Goal: Find contact information: Find contact information

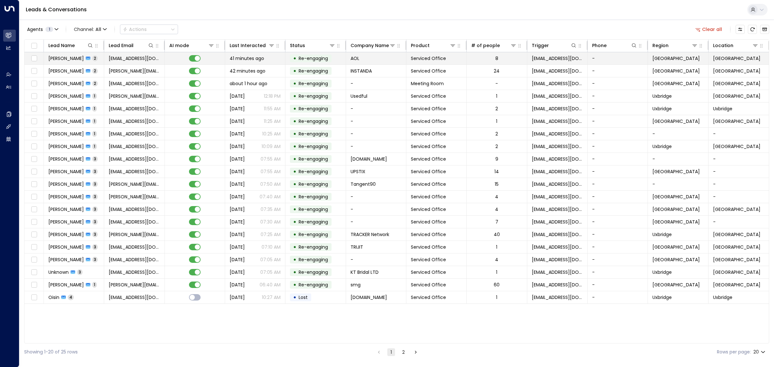
scroll to position [0, 1]
click at [56, 29] on icon "button" at bounding box center [56, 29] width 4 height 4
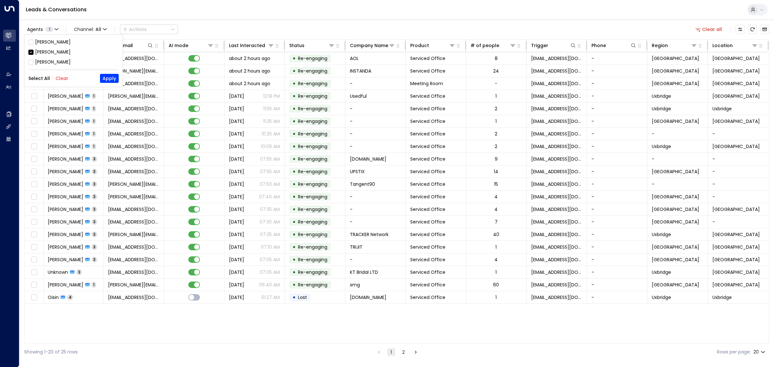
click at [54, 49] on div "[PERSON_NAME]" at bounding box center [52, 52] width 35 height 7
click at [54, 40] on div "[PERSON_NAME]" at bounding box center [52, 42] width 35 height 7
click at [108, 76] on button "Apply" at bounding box center [109, 78] width 19 height 9
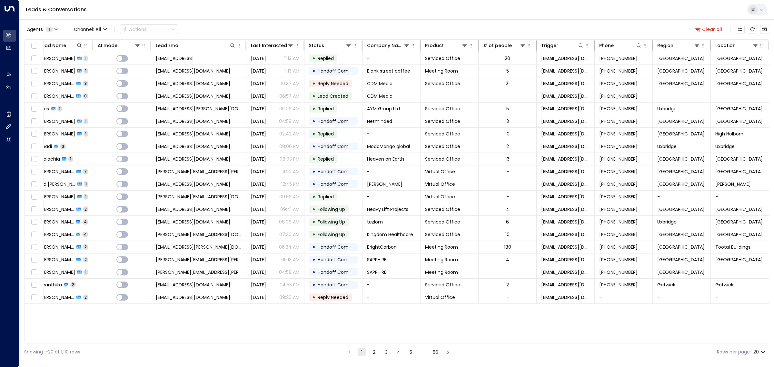
scroll to position [0, 10]
click at [47, 29] on span "1" at bounding box center [49, 29] width 8 height 5
click at [50, 50] on div "[PERSON_NAME]" at bounding box center [52, 52] width 35 height 7
click at [50, 44] on div "[PERSON_NAME]" at bounding box center [52, 42] width 35 height 7
click at [108, 76] on button "Apply" at bounding box center [109, 78] width 19 height 9
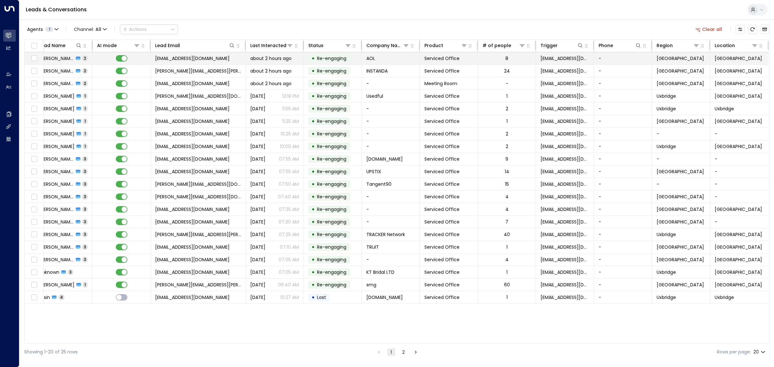
click at [198, 58] on span "[EMAIL_ADDRESS][DOMAIN_NAME]" at bounding box center [192, 58] width 74 height 6
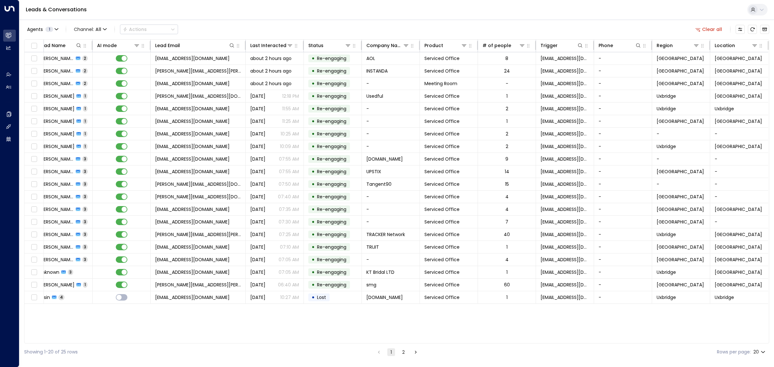
click at [431, 13] on div "Leads & Conversations" at bounding box center [396, 10] width 754 height 20
click at [212, 70] on td "[PERSON_NAME][EMAIL_ADDRESS][PERSON_NAME][DOMAIN_NAME]" at bounding box center [198, 71] width 95 height 12
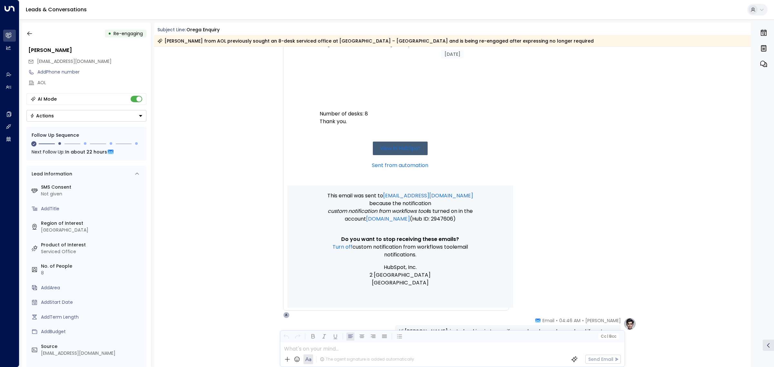
scroll to position [806, 0]
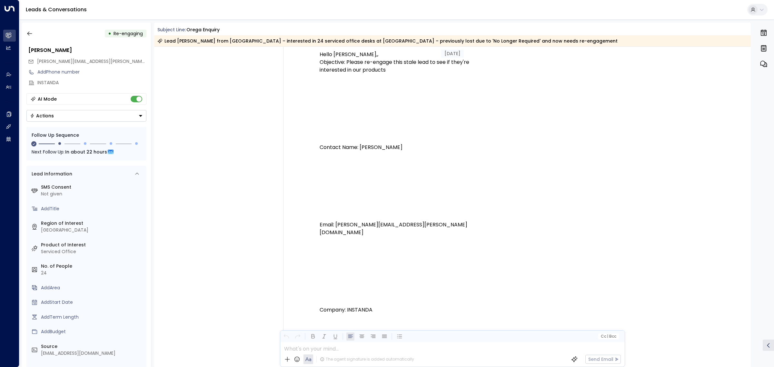
scroll to position [129, 0]
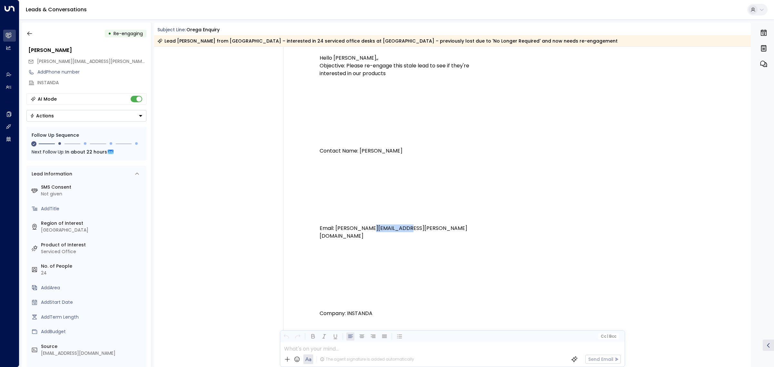
drag, startPoint x: 406, startPoint y: 228, endPoint x: 364, endPoint y: 230, distance: 42.3
click at [364, 230] on p "Contact Name: Derek Hill Email: derek.hill@instanda.com" at bounding box center [399, 158] width 161 height 162
copy p "instanda.com"
